Goal: Navigation & Orientation: Find specific page/section

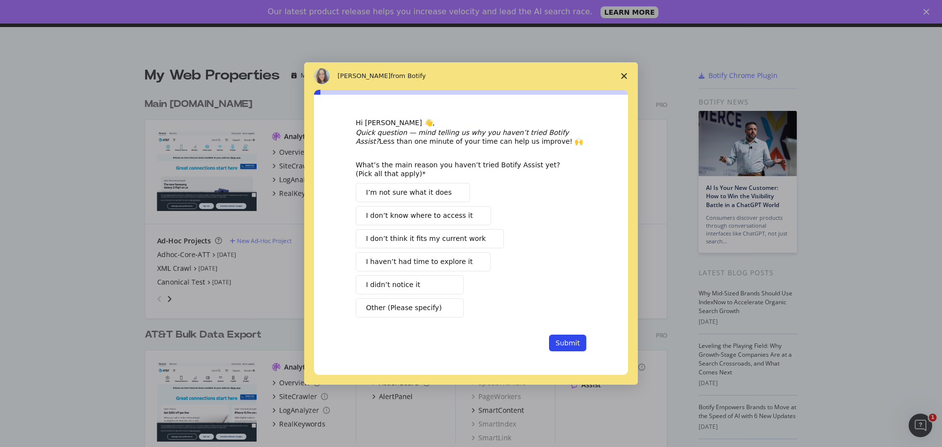
scroll to position [440, 928]
click at [625, 75] on polygon "Close survey" at bounding box center [624, 76] width 6 height 6
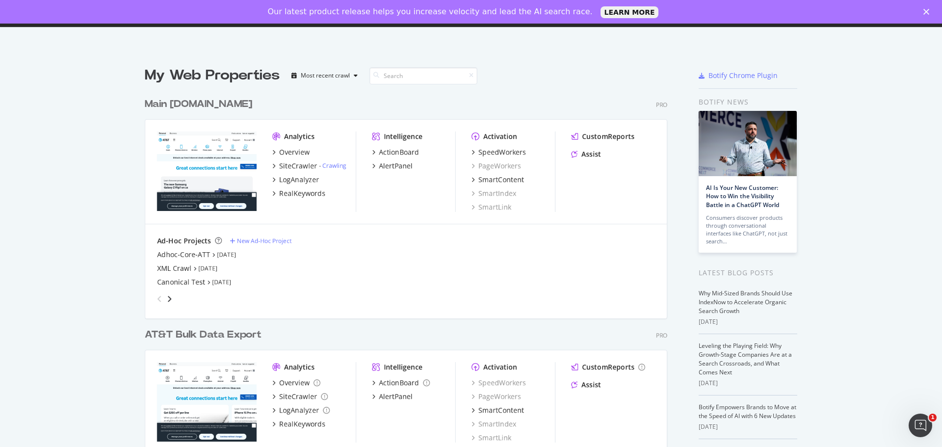
click at [94, 259] on div "My Web Properties Most recent crawl Main [DOMAIN_NAME] Pro Analytics Overview S…" at bounding box center [471, 292] width 942 height 485
